Goal: Download file/media

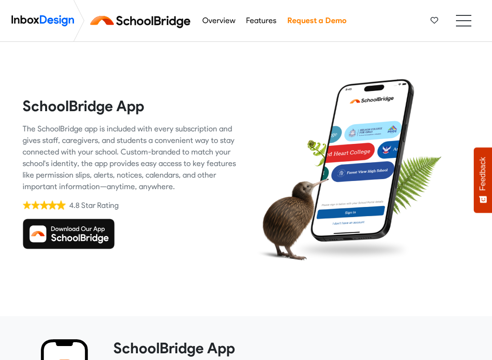
click at [67, 241] on img at bounding box center [69, 233] width 92 height 31
click at [70, 247] on img at bounding box center [69, 233] width 92 height 31
click at [75, 243] on img at bounding box center [69, 233] width 92 height 31
click at [73, 248] on img at bounding box center [69, 233] width 92 height 31
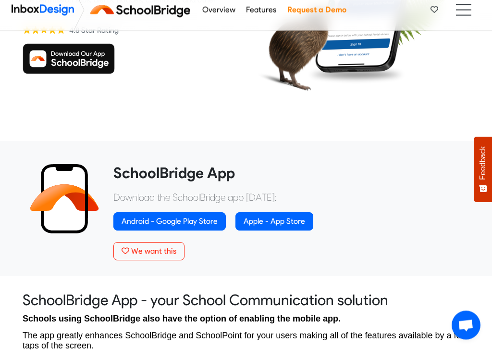
scroll to position [167, 0]
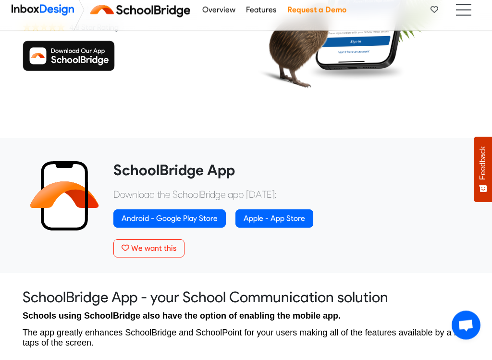
click at [272, 220] on link "Apple - App Store" at bounding box center [275, 229] width 78 height 18
